Goal: Task Accomplishment & Management: Complete application form

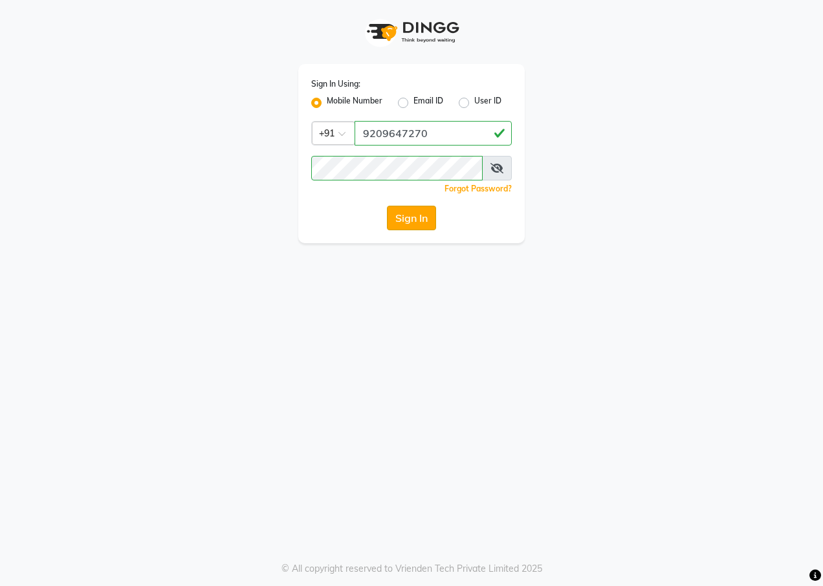
click at [416, 216] on button "Sign In" at bounding box center [411, 218] width 49 height 25
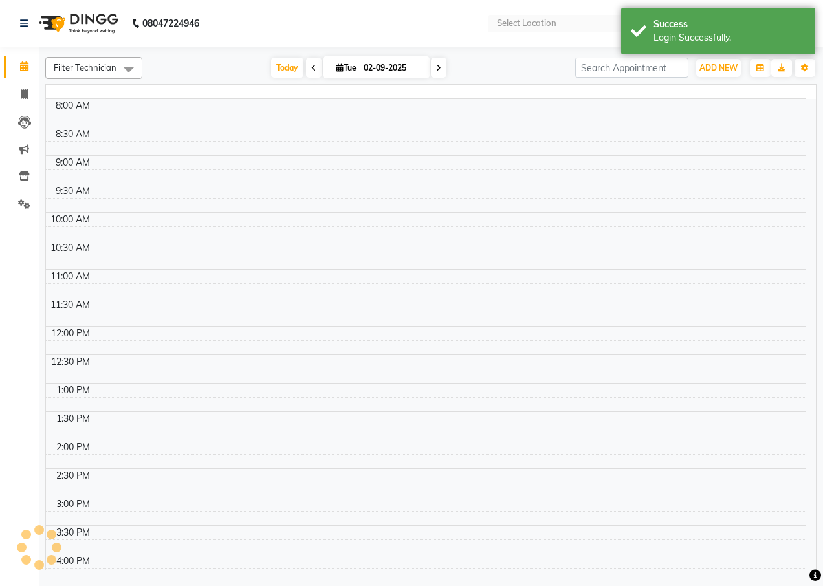
select select "en"
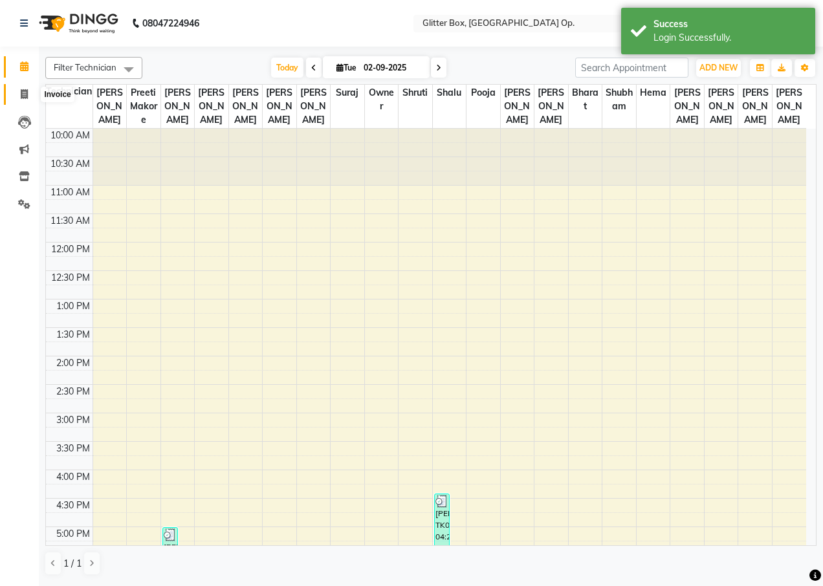
click at [21, 95] on icon at bounding box center [24, 94] width 7 height 10
select select "5563"
select select "service"
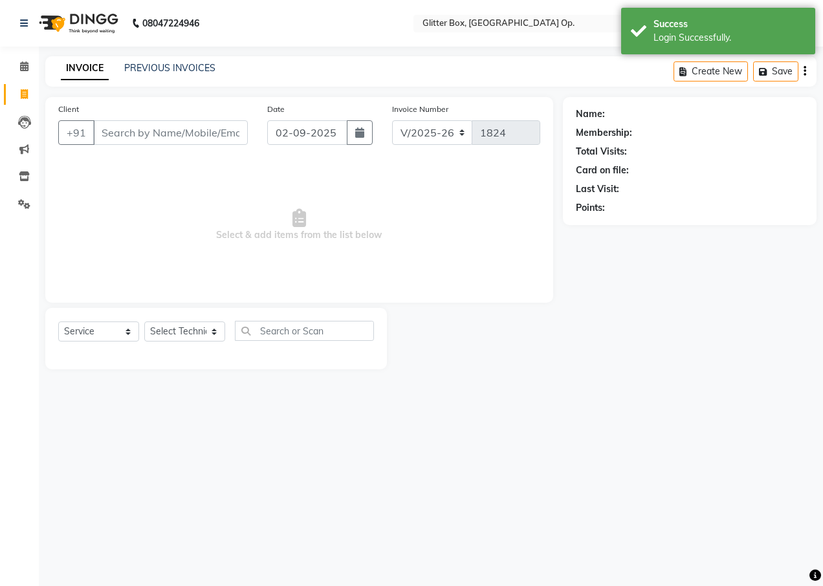
click at [147, 128] on input "Client" at bounding box center [170, 132] width 155 height 25
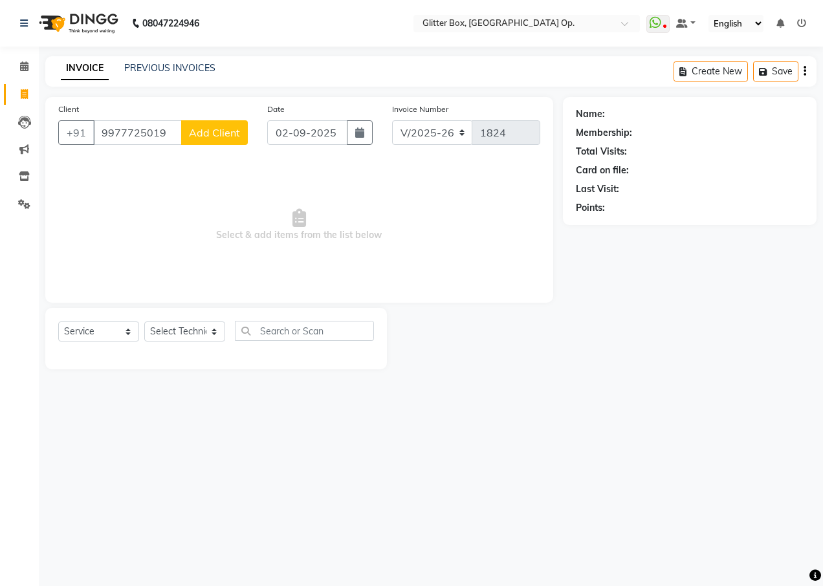
type input "9977725019"
click at [227, 128] on span "Add Client" at bounding box center [214, 132] width 51 height 13
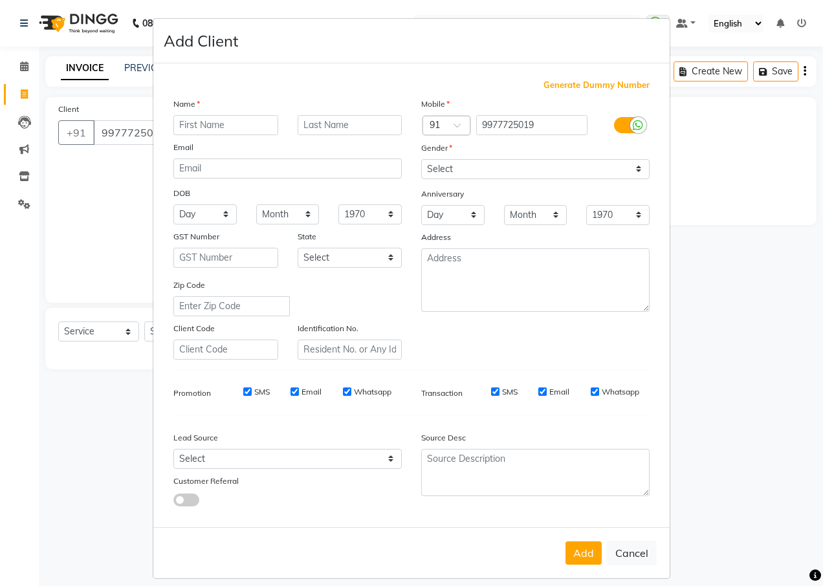
click at [193, 123] on input "text" at bounding box center [225, 125] width 105 height 20
type input "jaiti"
click at [463, 175] on select "Select [DEMOGRAPHIC_DATA] [DEMOGRAPHIC_DATA] Other Prefer Not To Say" at bounding box center [535, 169] width 228 height 20
select select "[DEMOGRAPHIC_DATA]"
click at [421, 159] on select "Select [DEMOGRAPHIC_DATA] [DEMOGRAPHIC_DATA] Other Prefer Not To Say" at bounding box center [535, 169] width 228 height 20
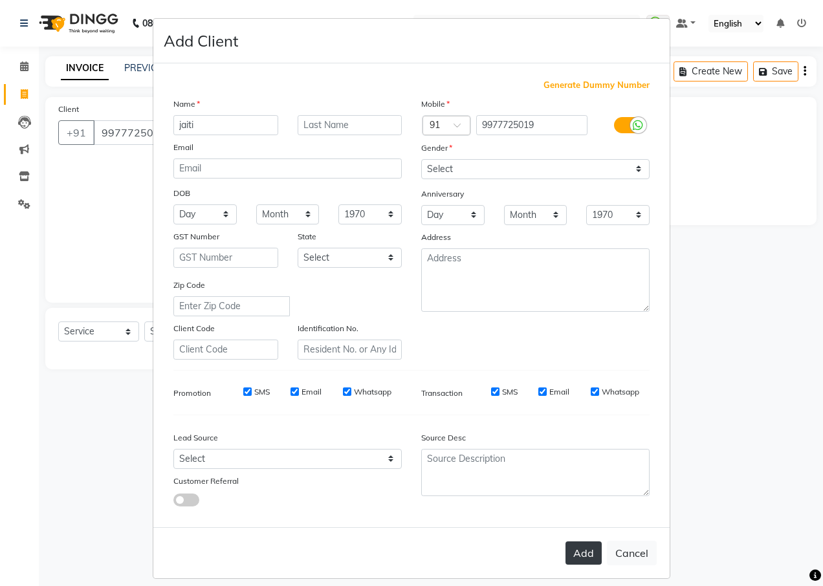
click at [570, 555] on button "Add" at bounding box center [584, 553] width 36 height 23
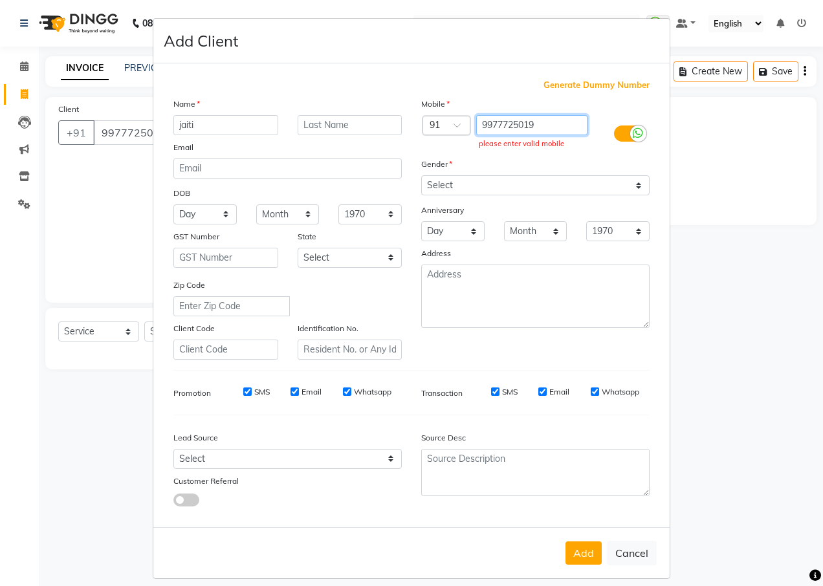
click at [546, 123] on input "9977725019" at bounding box center [532, 125] width 112 height 20
click at [544, 125] on input "9977725019" at bounding box center [532, 125] width 112 height 20
type input "9"
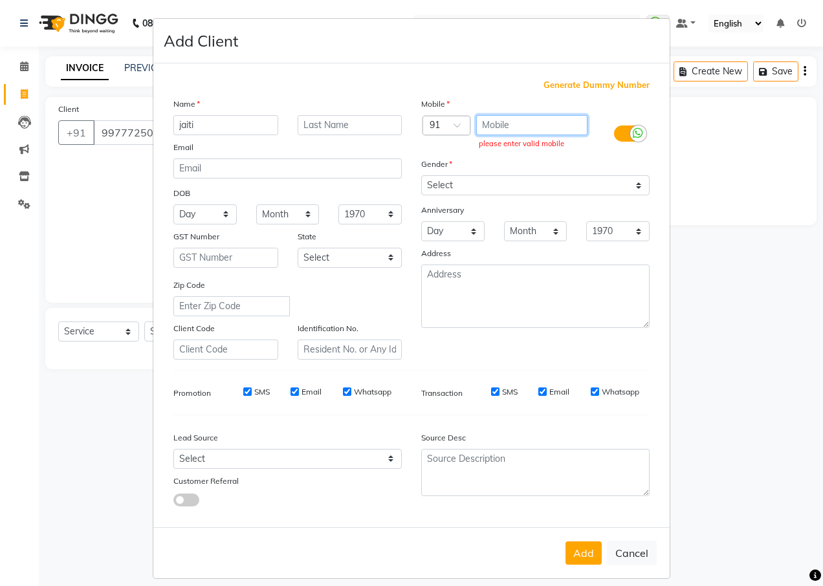
paste input "9977725019"
type input "9"
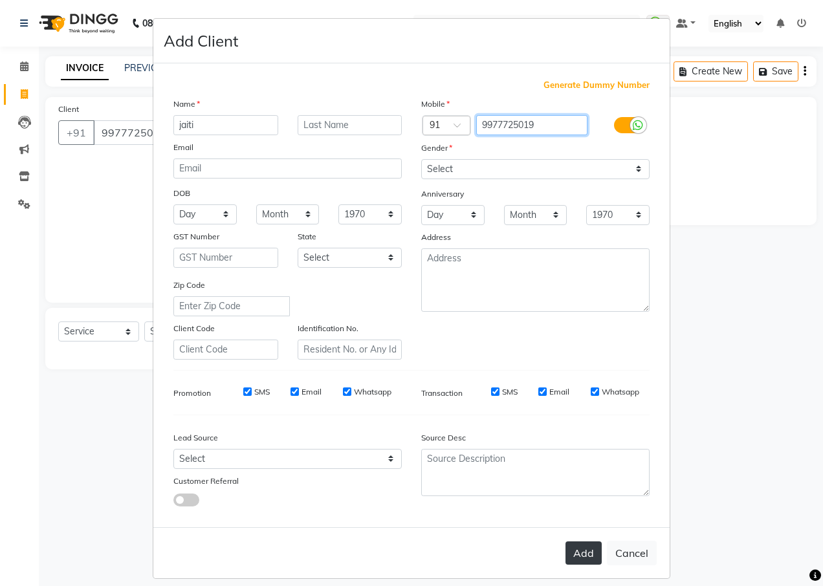
type input "9977725019"
click at [586, 557] on button "Add" at bounding box center [584, 553] width 36 height 23
type input "9977725019"
select select
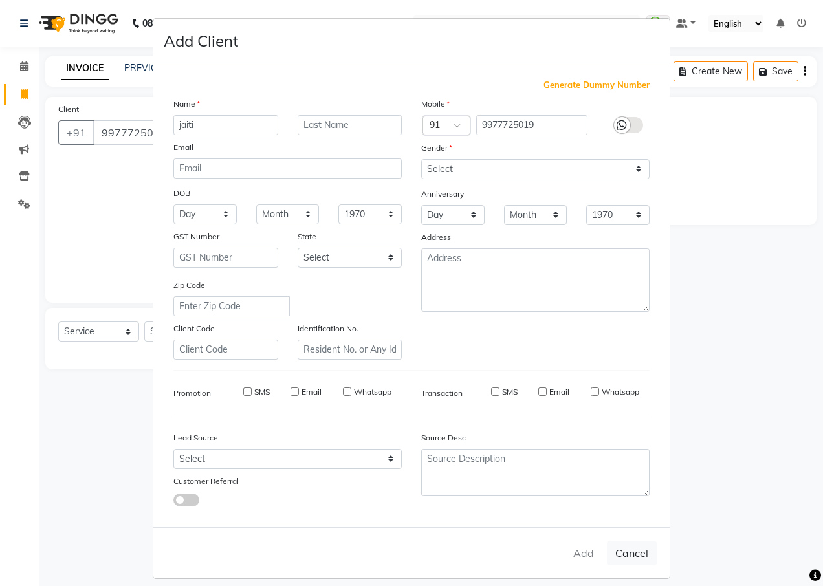
select select
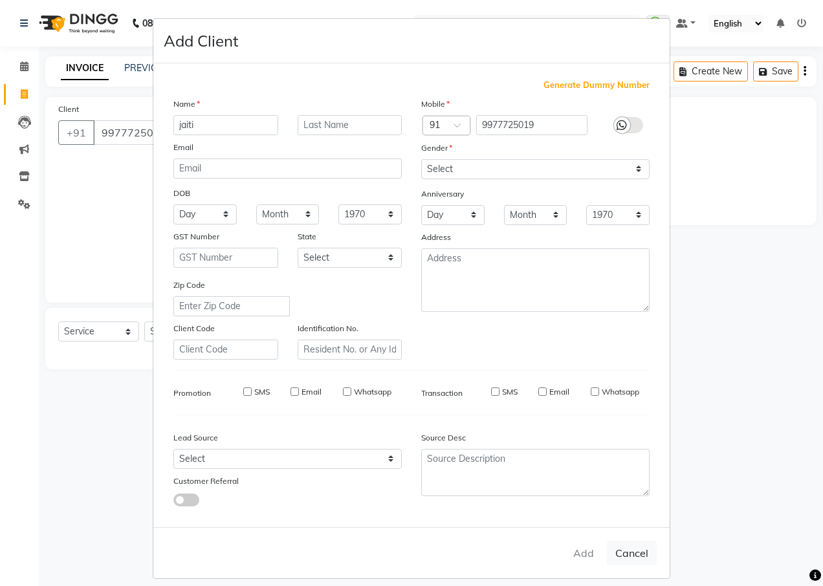
checkbox input "false"
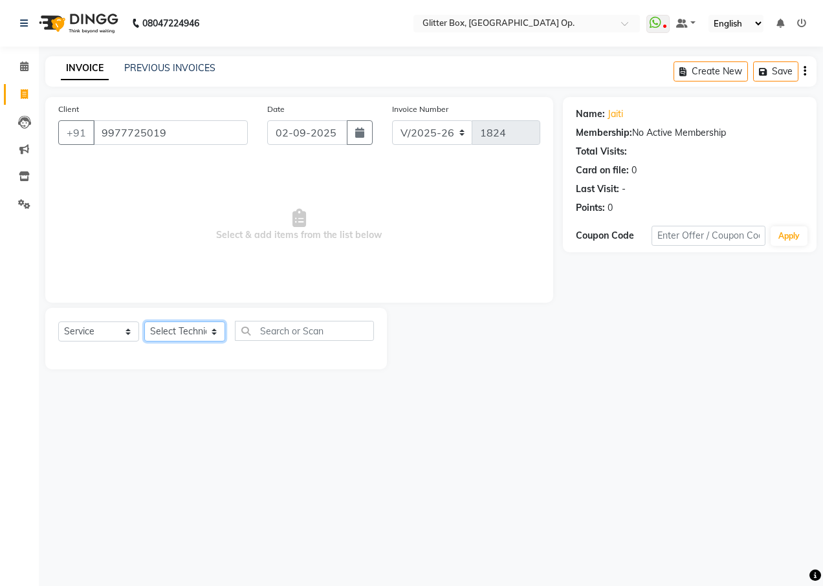
click at [198, 329] on select "Select Technician [PERSON_NAME] [PERSON_NAME] [PERSON_NAME] [PERSON_NAME] [PERS…" at bounding box center [184, 332] width 81 height 20
select select "71114"
click at [144, 322] on select "Select Technician [PERSON_NAME] [PERSON_NAME] [PERSON_NAME] [PERSON_NAME] [PERS…" at bounding box center [184, 332] width 81 height 20
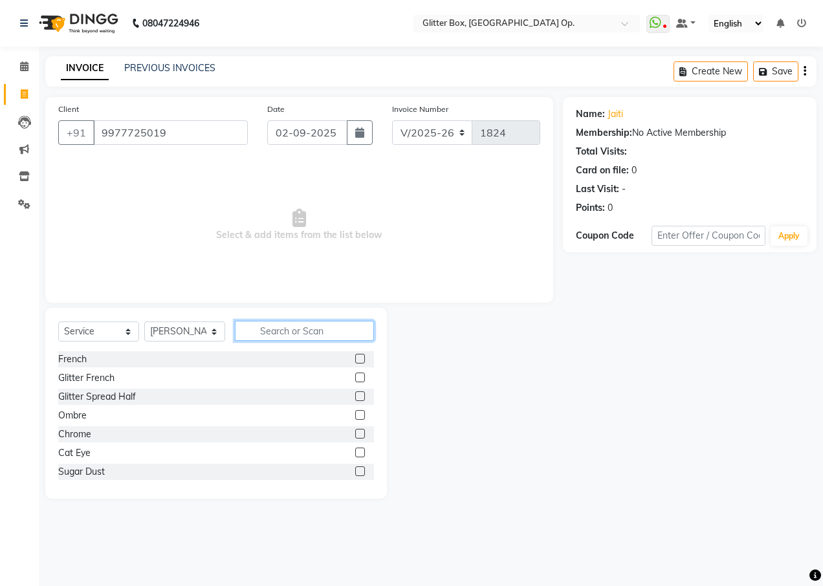
click at [273, 340] on input "text" at bounding box center [304, 331] width 139 height 20
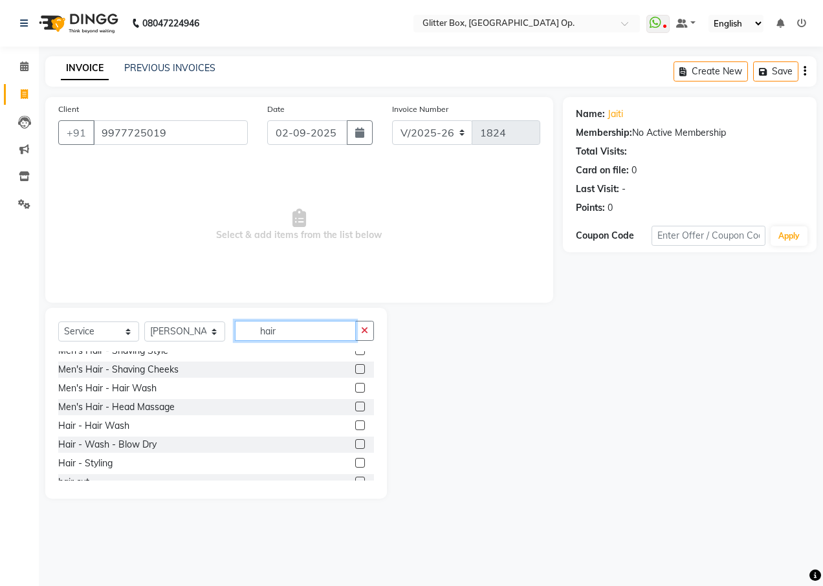
scroll to position [78, 0]
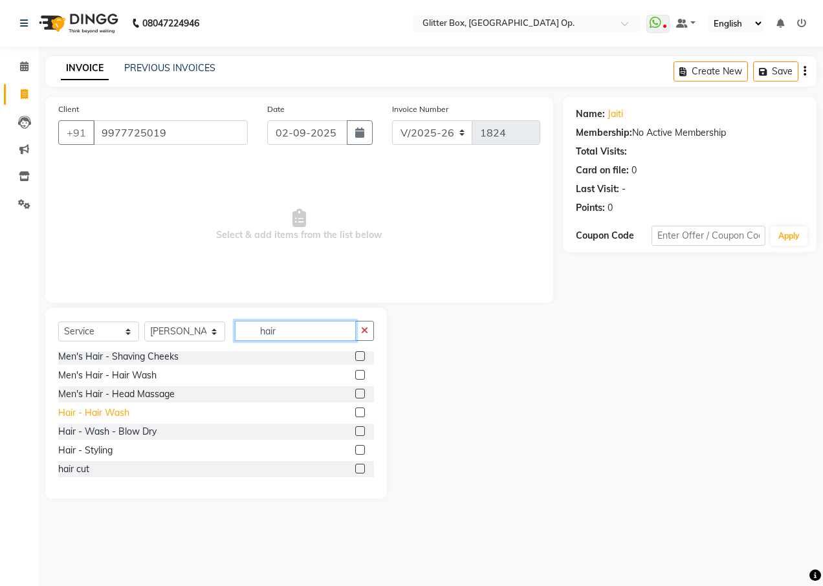
type input "hair"
click at [92, 414] on div "Hair - Hair Wash" at bounding box center [93, 414] width 71 height 14
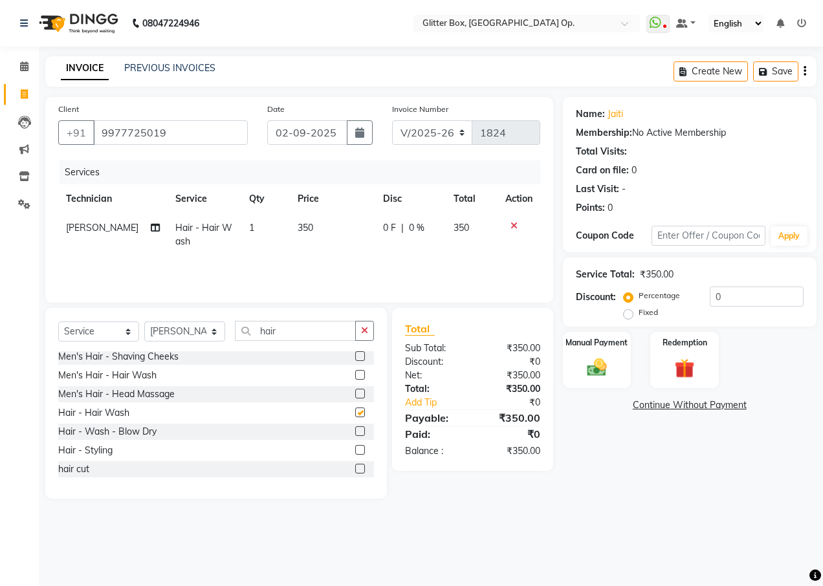
checkbox input "false"
click at [317, 234] on td "350" at bounding box center [332, 235] width 85 height 43
select select "71114"
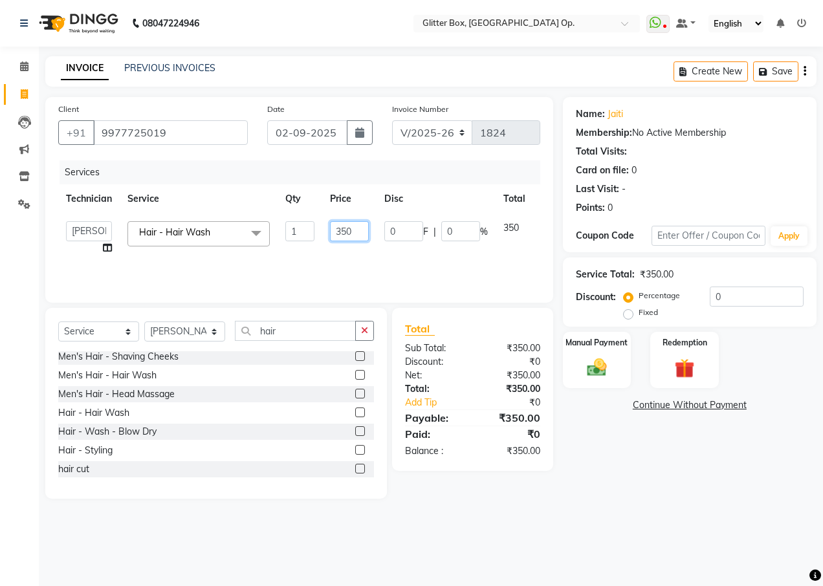
click at [368, 234] on input "350" at bounding box center [349, 231] width 39 height 20
type input "3"
type input "400"
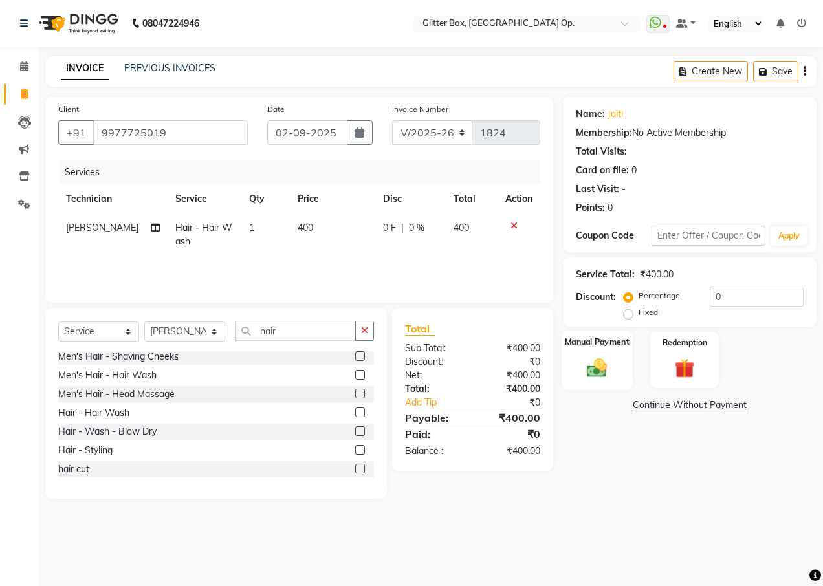
click at [595, 370] on img at bounding box center [597, 367] width 33 height 23
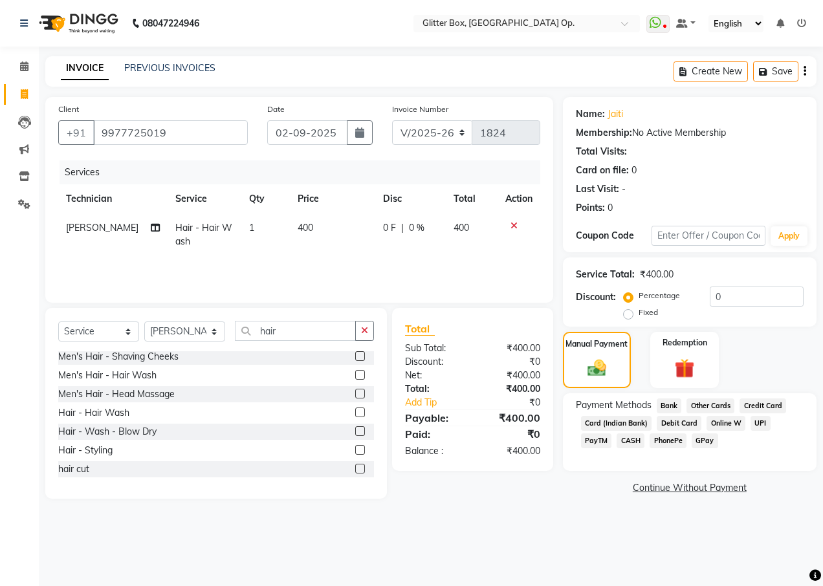
drag, startPoint x: 594, startPoint y: 441, endPoint x: 602, endPoint y: 452, distance: 13.5
click at [617, 442] on span "CASH" at bounding box center [631, 441] width 28 height 15
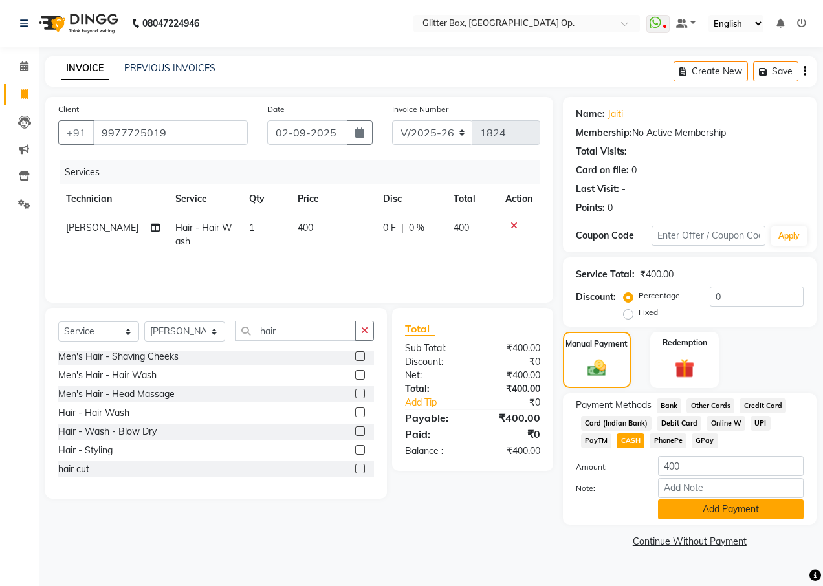
click at [685, 517] on button "Add Payment" at bounding box center [731, 510] width 146 height 20
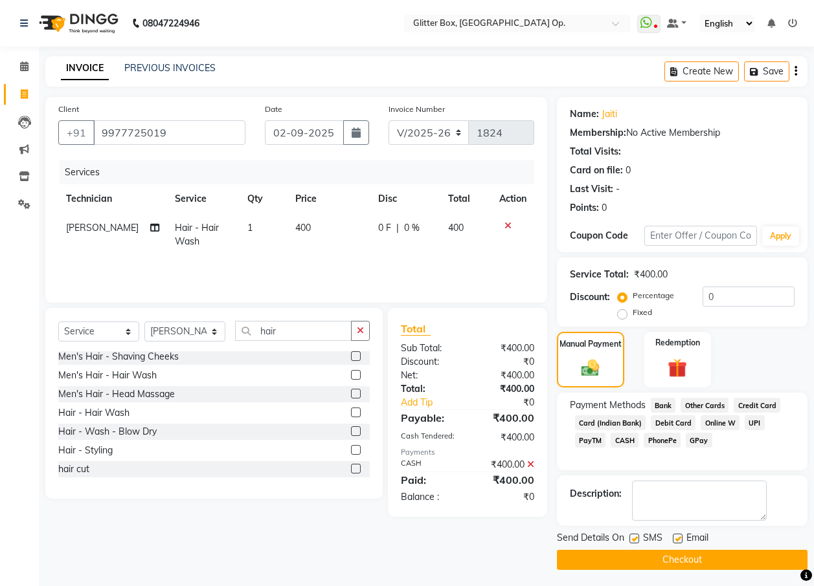
click at [674, 564] on button "Checkout" at bounding box center [682, 560] width 251 height 20
